Goal: Check status

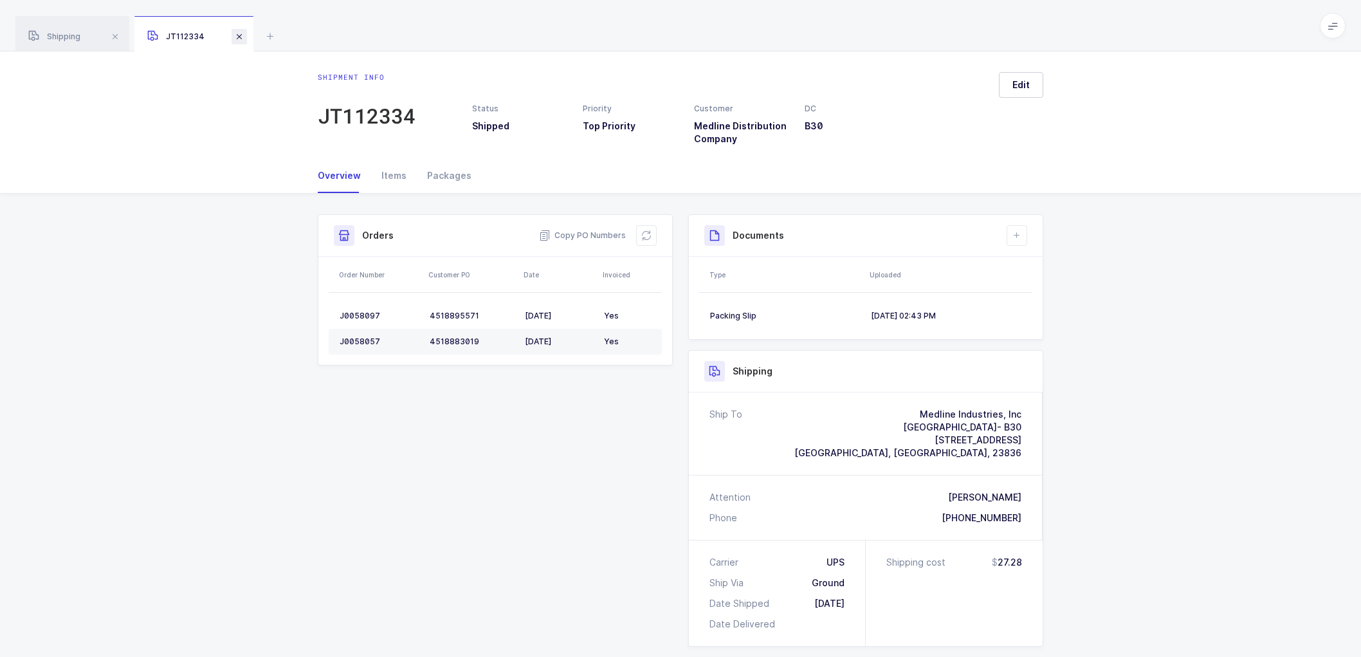
scroll to position [143, 0]
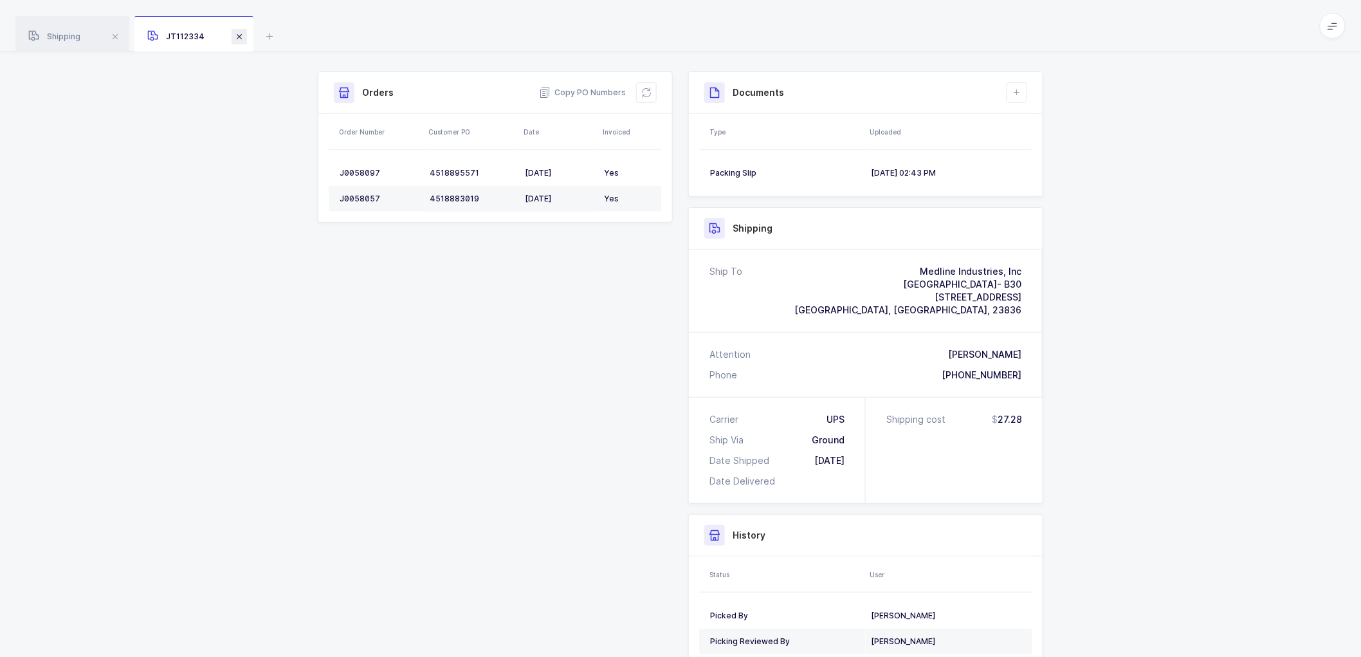
click at [241, 36] on span at bounding box center [239, 36] width 15 height 15
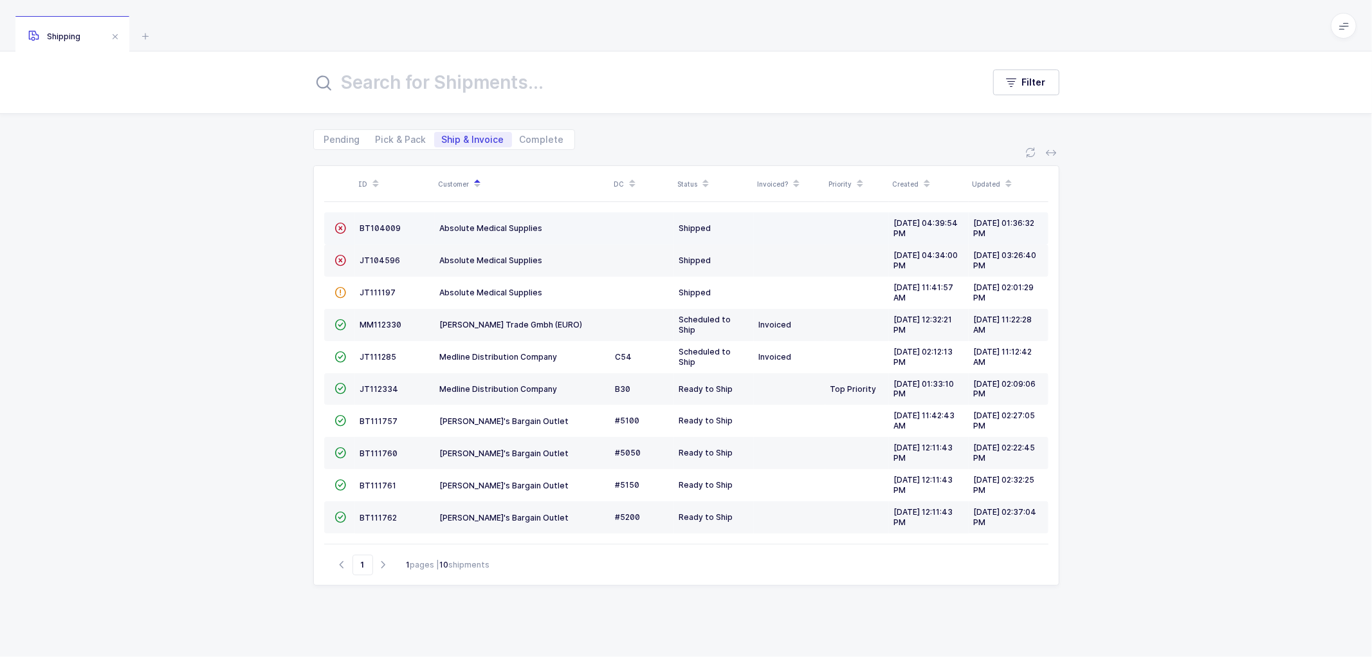
click at [603, 225] on div "Absolute Medical Supplies" at bounding box center [522, 228] width 165 height 11
click at [609, 264] on td "Absolute Medical Supplies" at bounding box center [523, 260] width 176 height 32
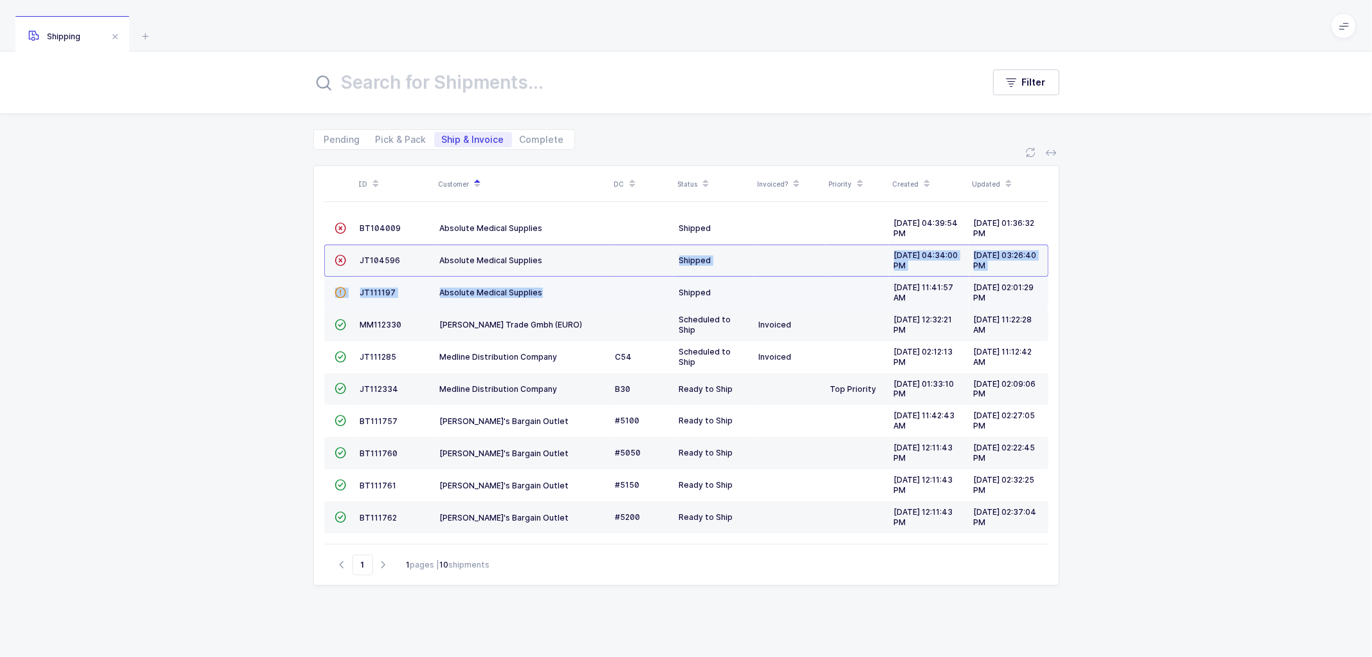
drag, startPoint x: 575, startPoint y: 273, endPoint x: 569, endPoint y: 293, distance: 20.3
click at [569, 291] on tbody " BT104009 Absolute Medical Supplies Shipped [DATE] 04:39:54 PM [DATE] 01:36:32…" at bounding box center [686, 372] width 724 height 321
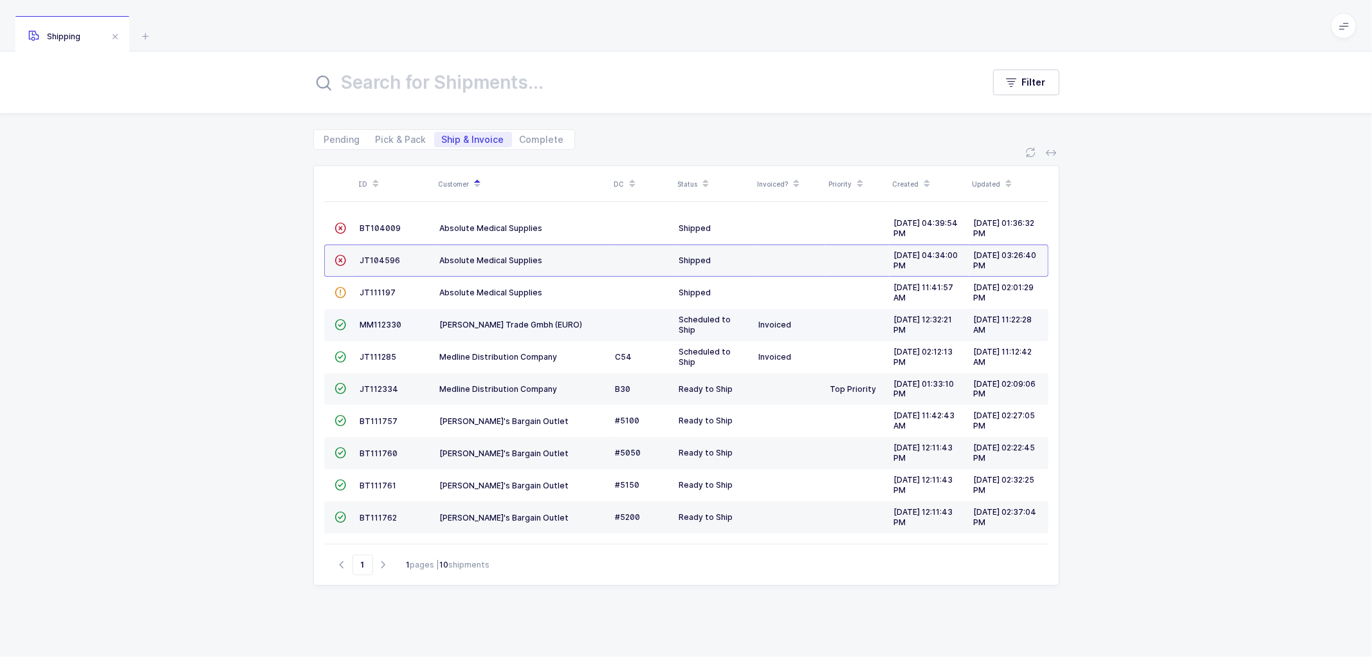
click at [589, 311] on td "[PERSON_NAME] Trade Gmbh (EURO)" at bounding box center [523, 325] width 176 height 32
click at [376, 322] on span "MM112330" at bounding box center [381, 325] width 42 height 10
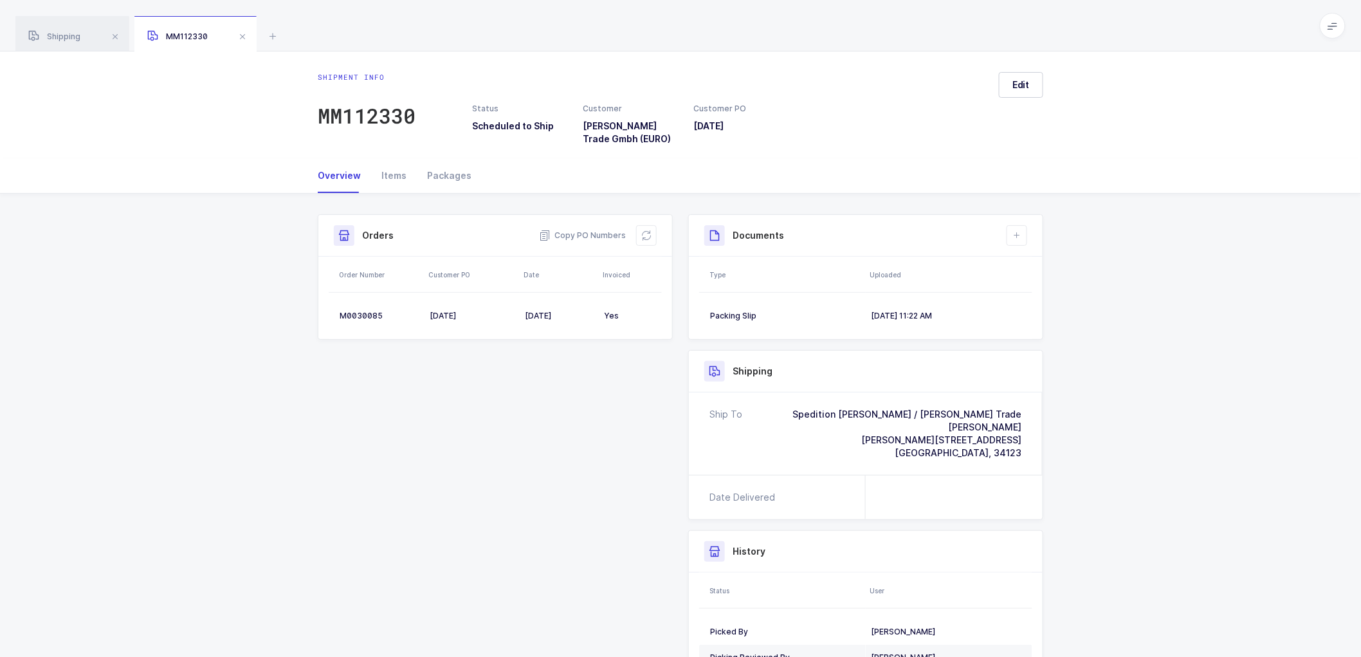
drag, startPoint x: 294, startPoint y: 403, endPoint x: 286, endPoint y: 403, distance: 8.4
click at [286, 403] on div "Shipment Info Shipment Number MM112330 Status Scheduled to Ship Customer [PERSO…" at bounding box center [680, 471] width 1361 height 555
click at [55, 32] on span "Shipping" at bounding box center [54, 37] width 52 height 10
